Goal: Task Accomplishment & Management: Use online tool/utility

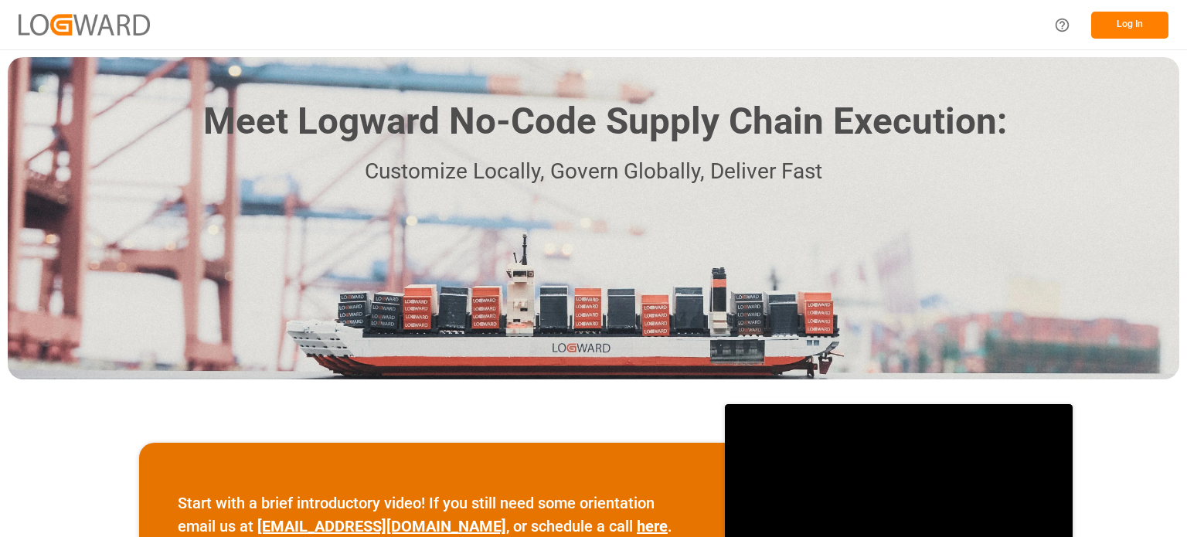
click at [1115, 25] on button "Log In" at bounding box center [1129, 25] width 77 height 27
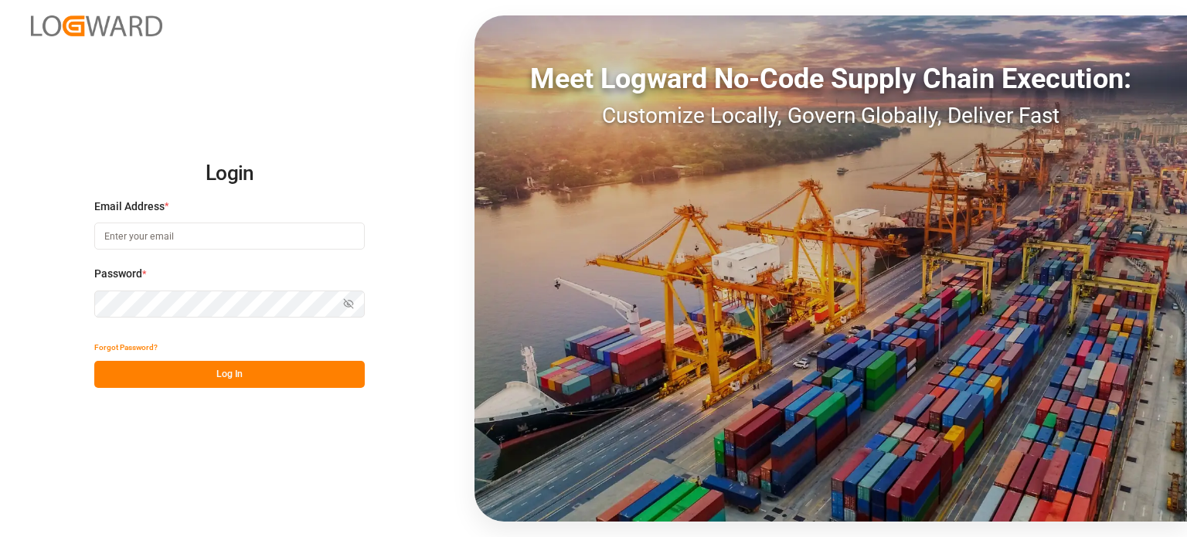
click at [198, 233] on input at bounding box center [229, 235] width 270 height 27
click at [0, 536] on com-1password-button at bounding box center [0, 537] width 0 height 0
type input "[EMAIL_ADDRESS][DOMAIN_NAME]"
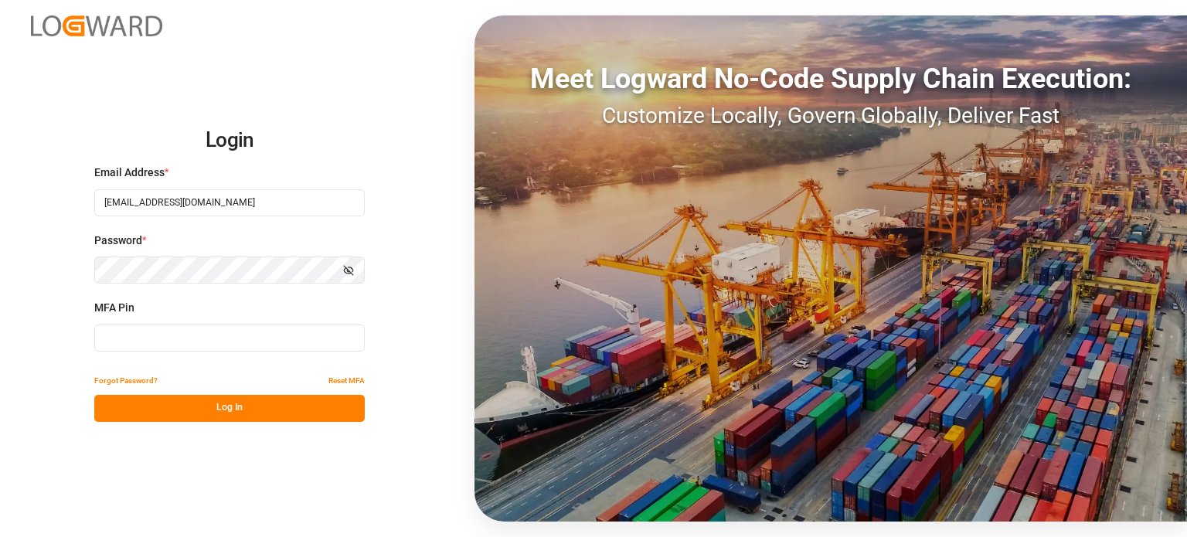
type input "914190"
click at [212, 338] on input "914190" at bounding box center [229, 337] width 270 height 27
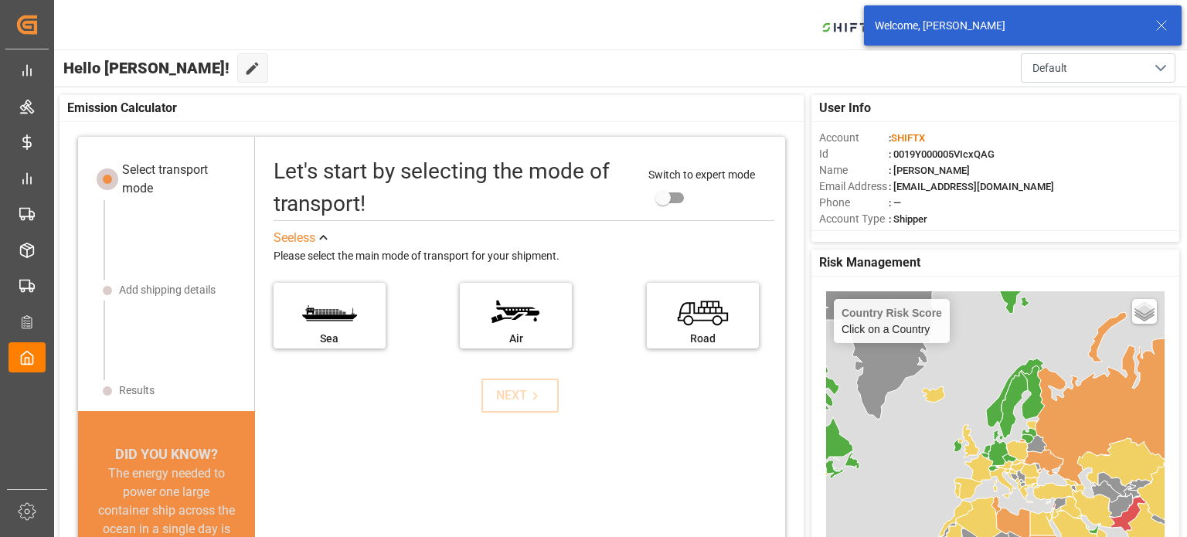
click at [1166, 21] on icon at bounding box center [1161, 25] width 19 height 19
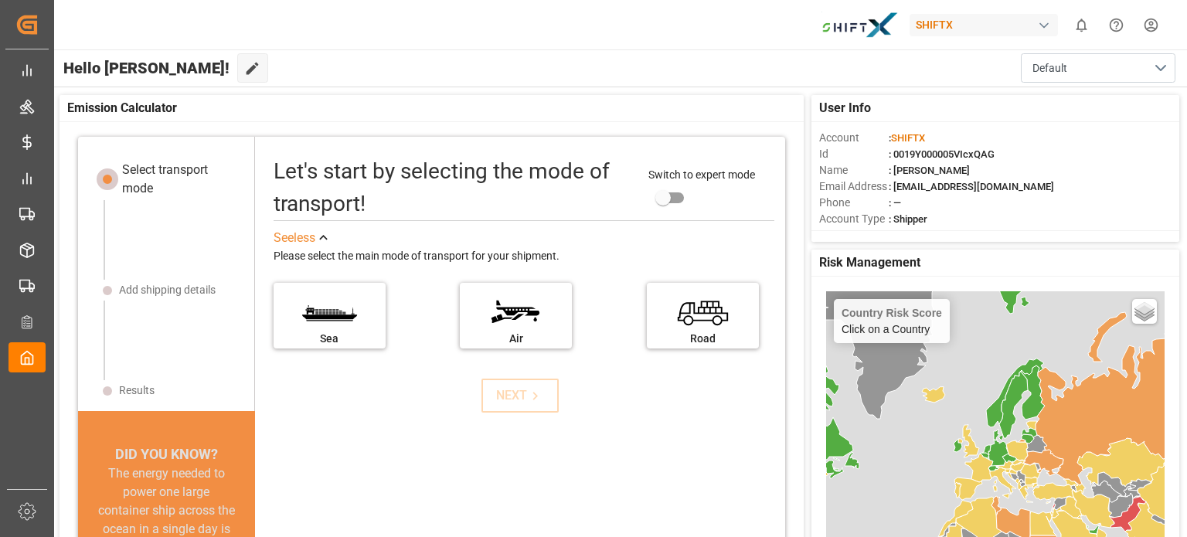
click at [1041, 24] on div "button" at bounding box center [1043, 25] width 15 height 15
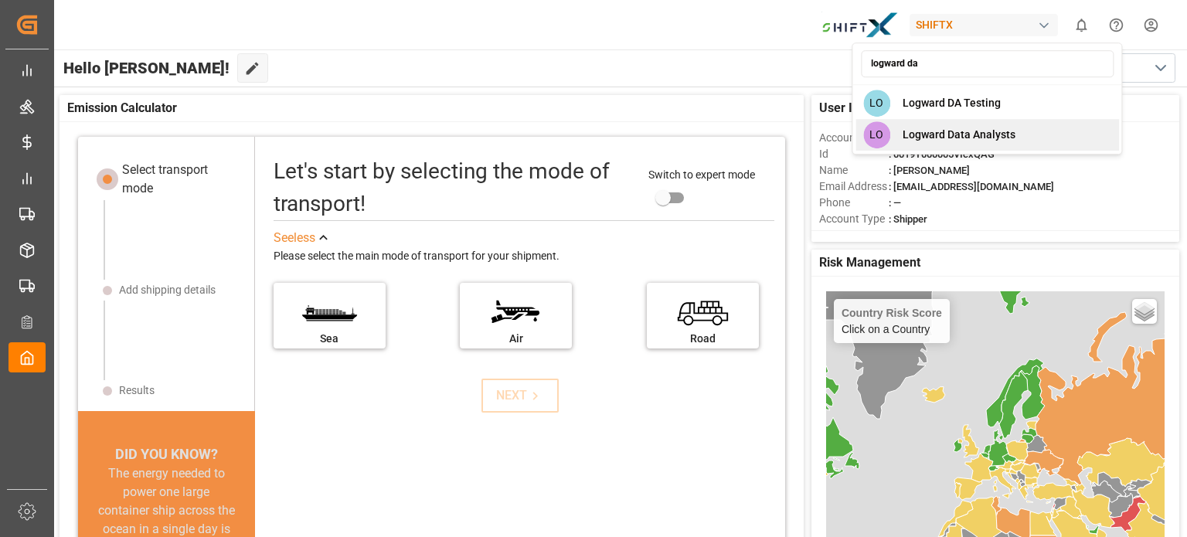
type input "logward da"
click at [980, 136] on span "Logward Data Analysts" at bounding box center [958, 135] width 113 height 16
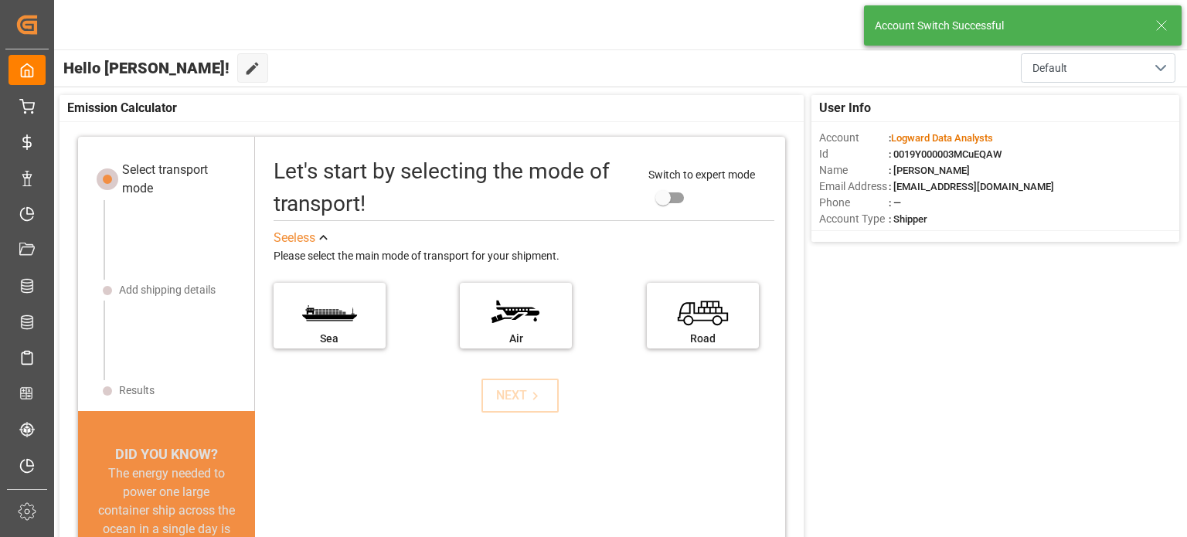
click at [1166, 21] on icon at bounding box center [1161, 25] width 19 height 19
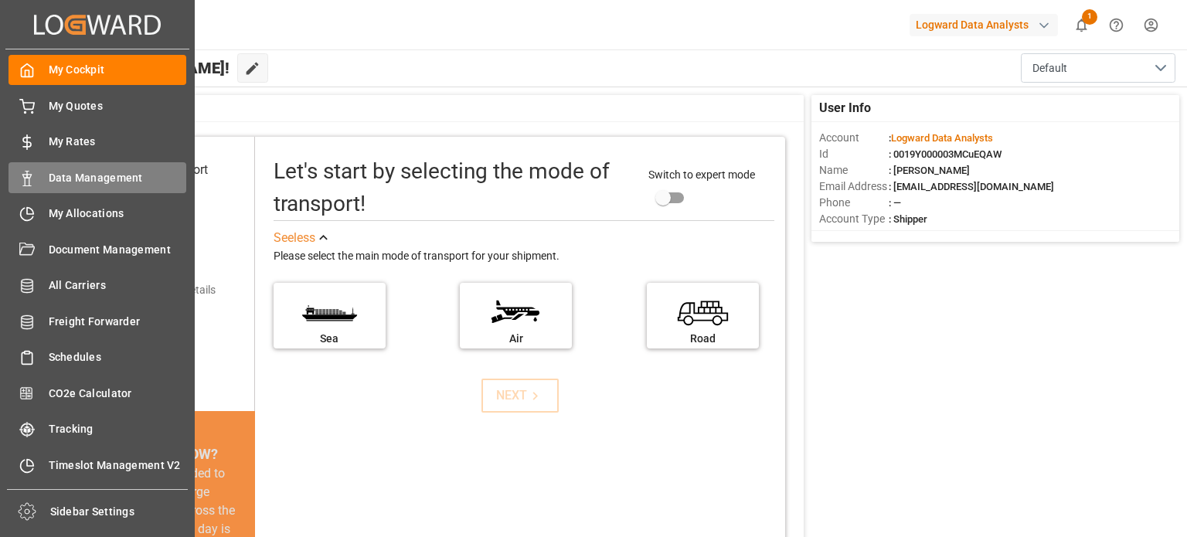
click at [97, 176] on span "Data Management" at bounding box center [118, 178] width 138 height 16
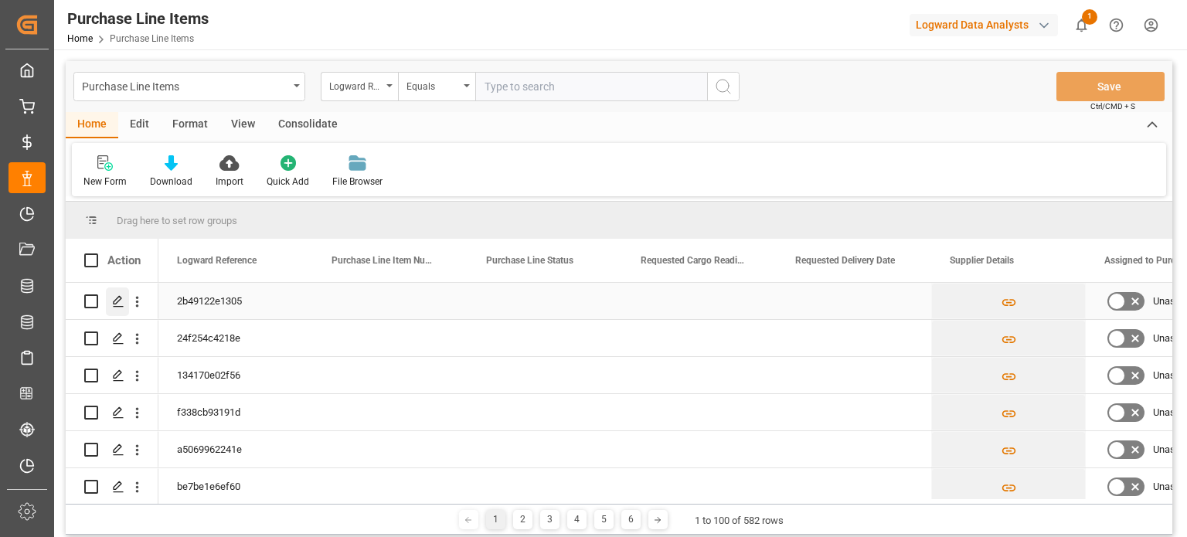
click at [113, 299] on icon "Press SPACE to select this row." at bounding box center [118, 301] width 12 height 12
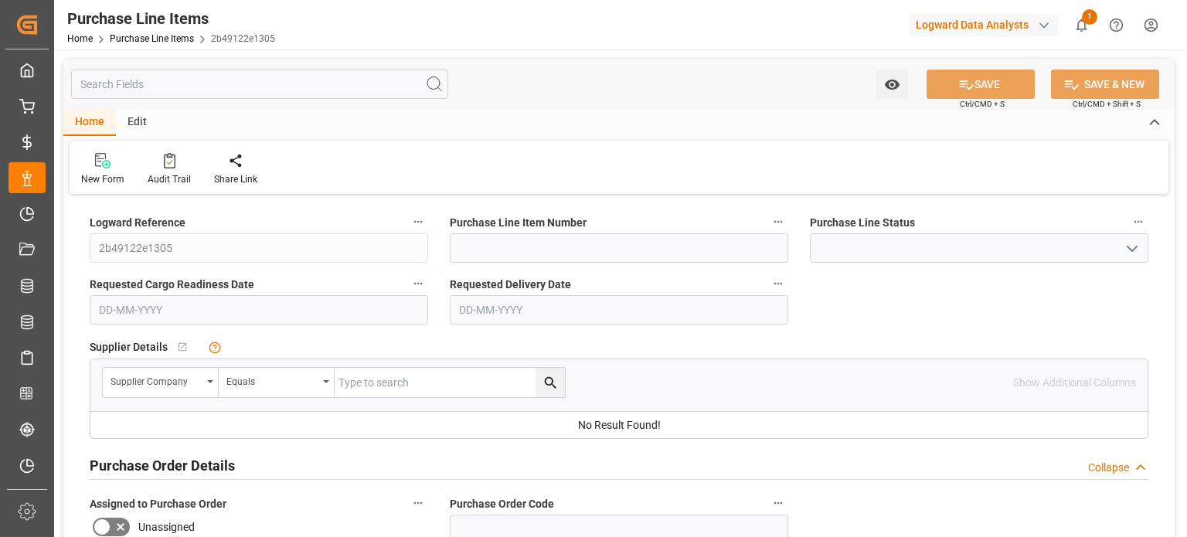
type input "100"
